Goal: Task Accomplishment & Management: Use online tool/utility

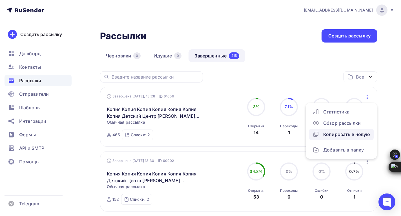
click at [326, 135] on div "Копировать в новую" at bounding box center [342, 134] width 58 height 7
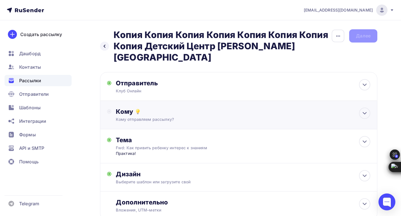
click at [153, 108] on div "Кому Кому отправляем рассылку? Списки получателей Выберите список Все списки id…" at bounding box center [243, 115] width 255 height 15
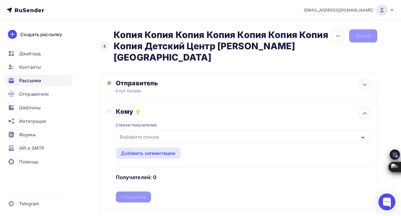
click at [140, 132] on div "Выберите список" at bounding box center [140, 137] width 44 height 10
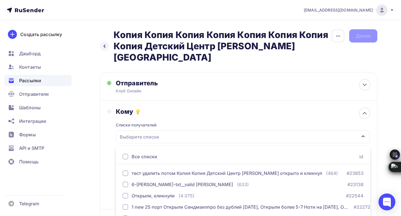
scroll to position [65, 0]
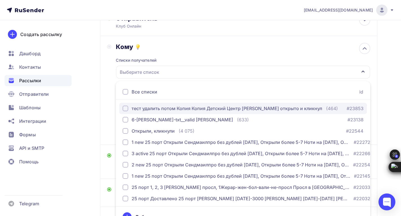
click at [126, 106] on div "button" at bounding box center [126, 109] width 6 height 6
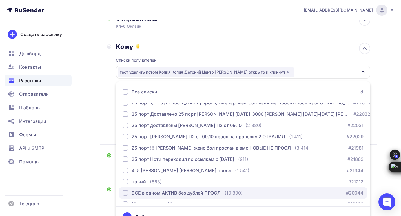
scroll to position [96, 0]
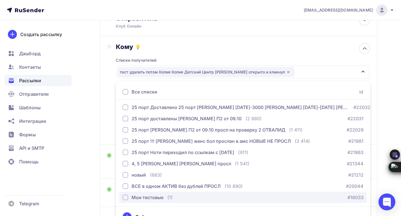
click at [125, 195] on div "button" at bounding box center [126, 198] width 6 height 6
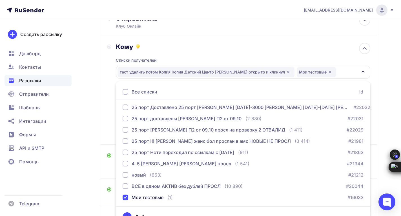
click at [206, 51] on div "Списки получателей тест удалить потом Копия Копия Детский Центр Шамиля Ахмадулл…" at bounding box center [243, 94] width 255 height 87
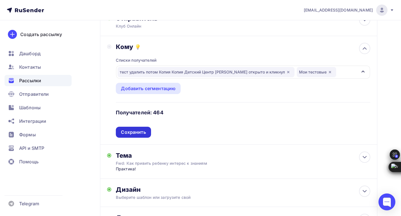
click at [138, 129] on div "Сохранить" at bounding box center [133, 132] width 25 height 6
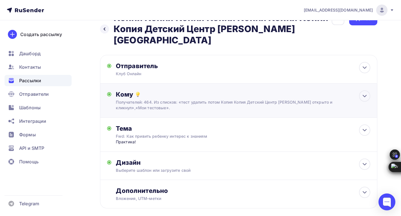
scroll to position [0, 0]
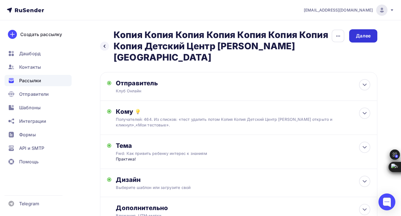
click at [364, 34] on div "Далее" at bounding box center [363, 36] width 15 height 6
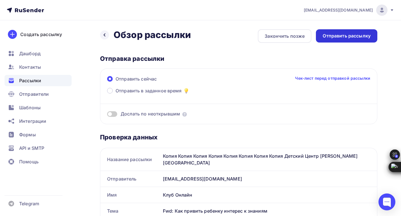
click at [332, 34] on div "Отправить рассылку" at bounding box center [347, 36] width 48 height 6
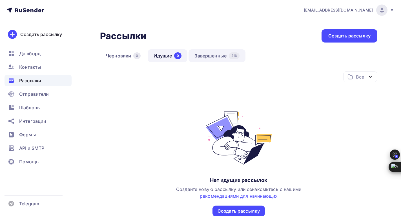
click at [221, 55] on link "Завершенные 216" at bounding box center [217, 55] width 57 height 13
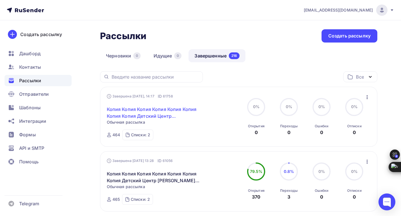
click at [118, 113] on link "Копия Копия Копия Копия Копия Копия Копия Копия Детский Центр [PERSON_NAME][GEO…" at bounding box center [155, 113] width 97 height 14
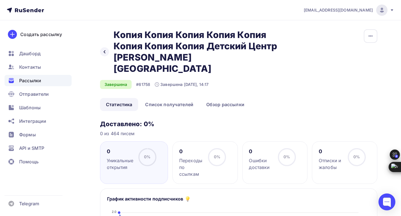
click at [110, 98] on link "Статистика" at bounding box center [119, 104] width 38 height 13
